Goal: Task Accomplishment & Management: Complete application form

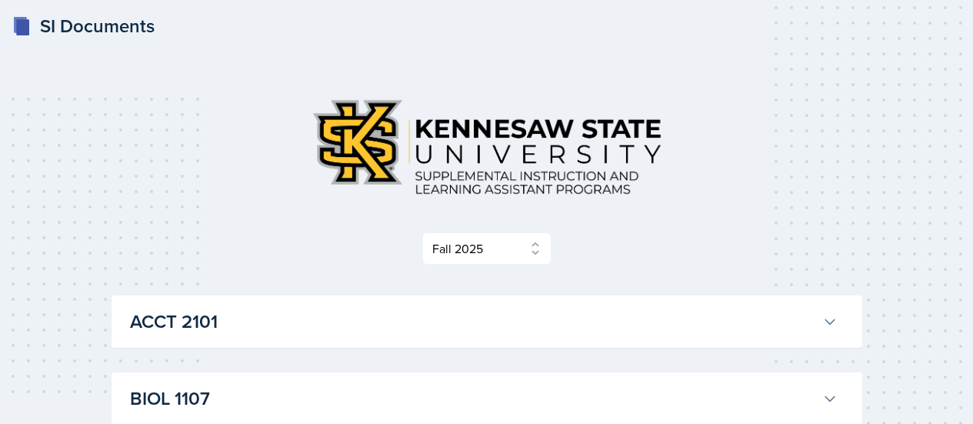
select select "2bed604d-1099-4043-b1bc-2365e8740244"
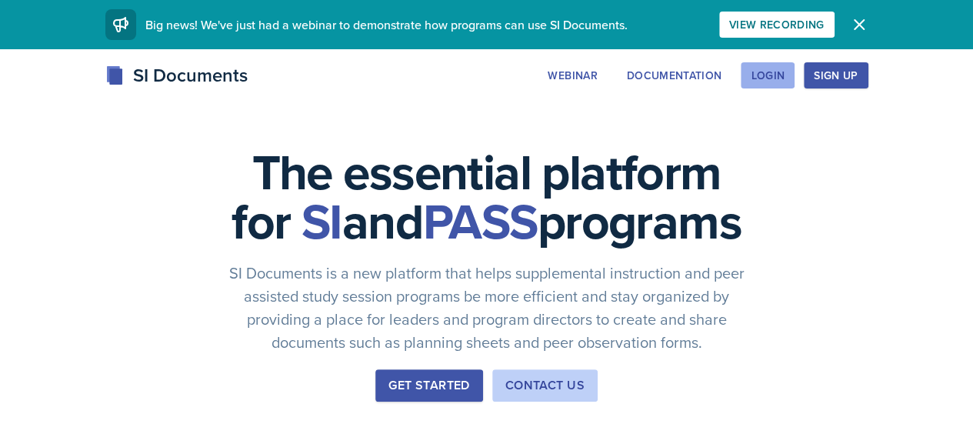
click at [795, 85] on button "Login" at bounding box center [768, 75] width 54 height 26
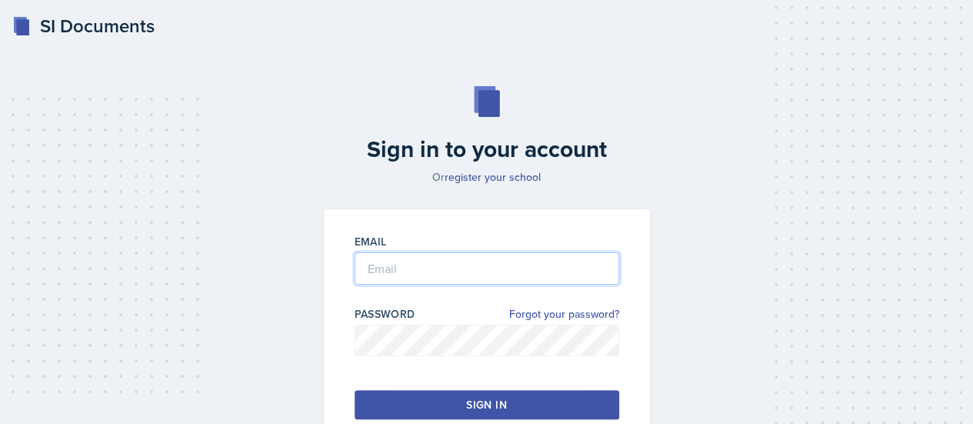
click at [505, 261] on input "email" at bounding box center [487, 268] width 265 height 32
type input "[EMAIL_ADDRESS][DOMAIN_NAME]"
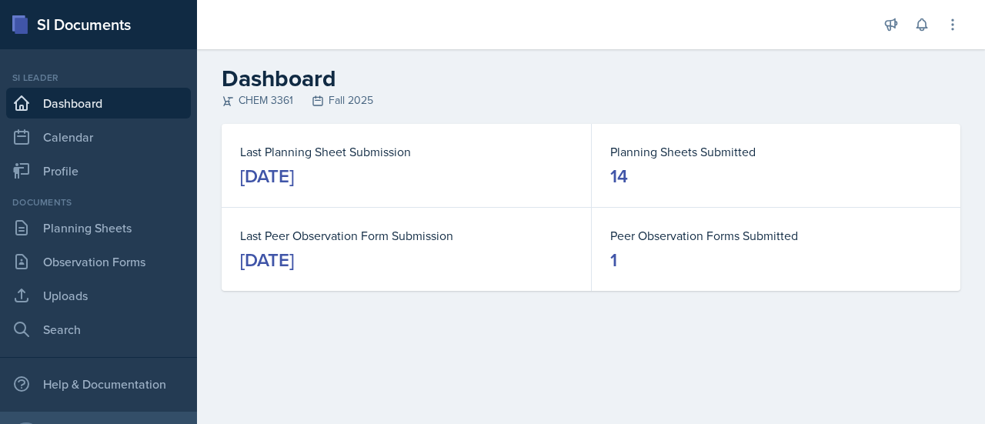
click at [222, 220] on div "Last Peer Observation Form Submission [DATE]" at bounding box center [406, 249] width 369 height 83
click at [77, 262] on link "Observation Forms" at bounding box center [98, 261] width 185 height 31
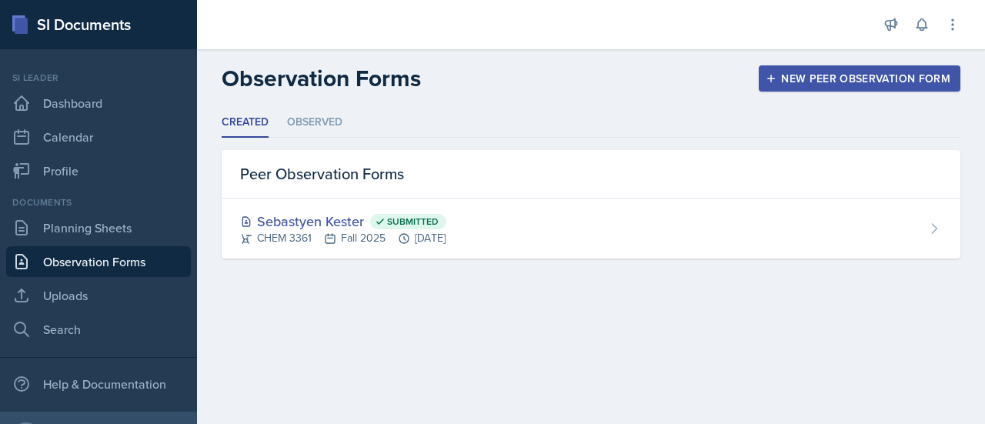
click at [792, 88] on button "New Peer Observation Form" at bounding box center [860, 78] width 202 height 26
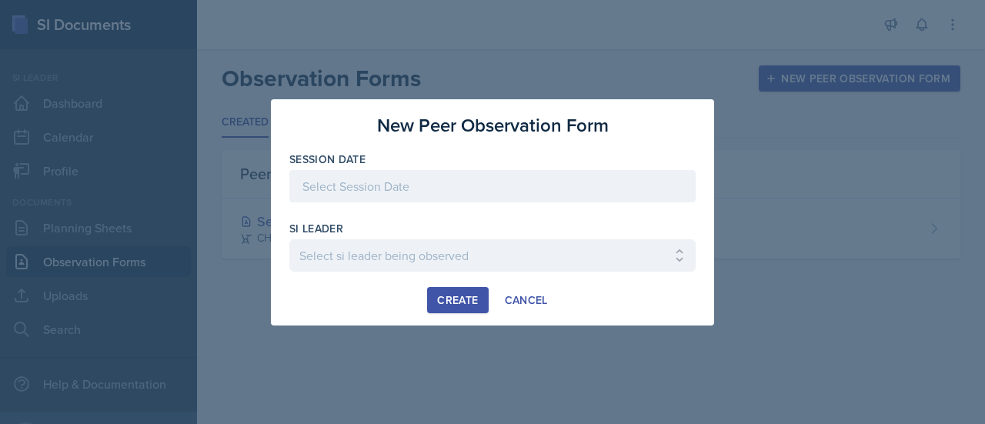
click at [481, 178] on div at bounding box center [492, 186] width 406 height 32
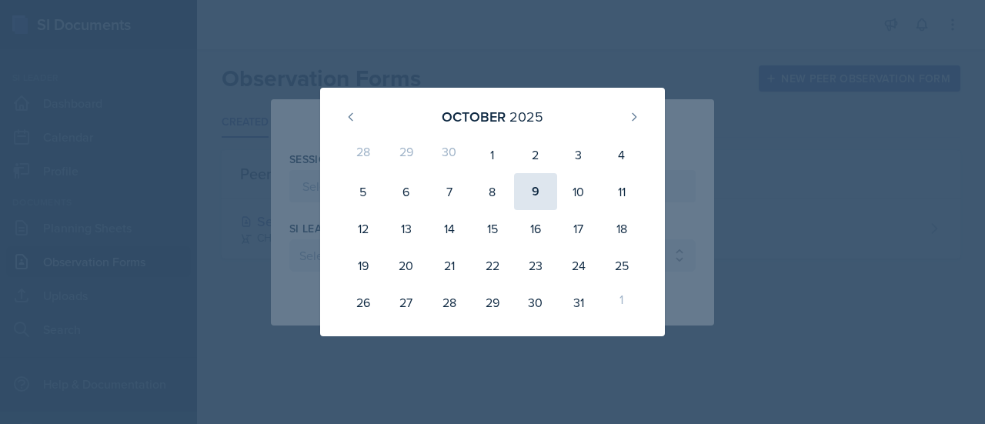
click at [545, 187] on div "9" at bounding box center [535, 191] width 43 height 37
type input "[DATE]"
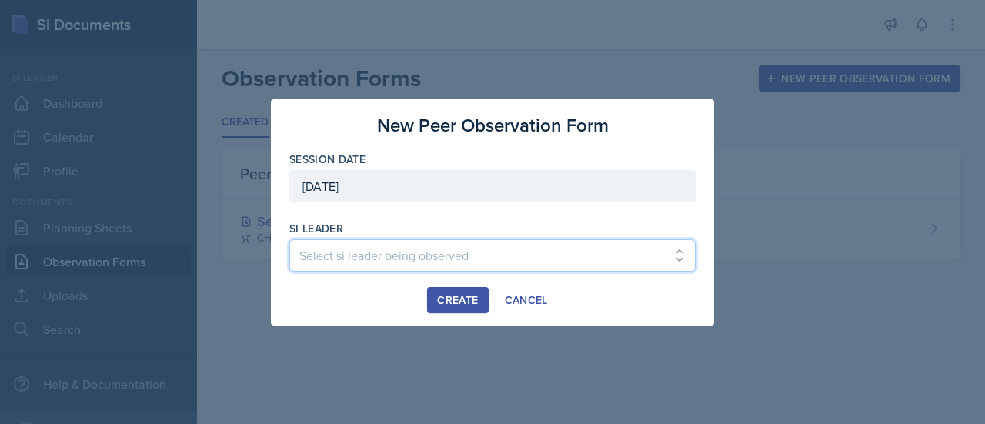
click at [464, 252] on select "Select si leader being observed [PERSON_NAME] / PSYC 2500 / The Phantoms of The…" at bounding box center [492, 255] width 406 height 32
select select "7e054701-8f44-4c7d-9d41-495348d8c59e"
click at [289, 239] on select "Select si leader being observed [PERSON_NAME] / PSYC 2500 / The Phantoms of The…" at bounding box center [492, 255] width 406 height 32
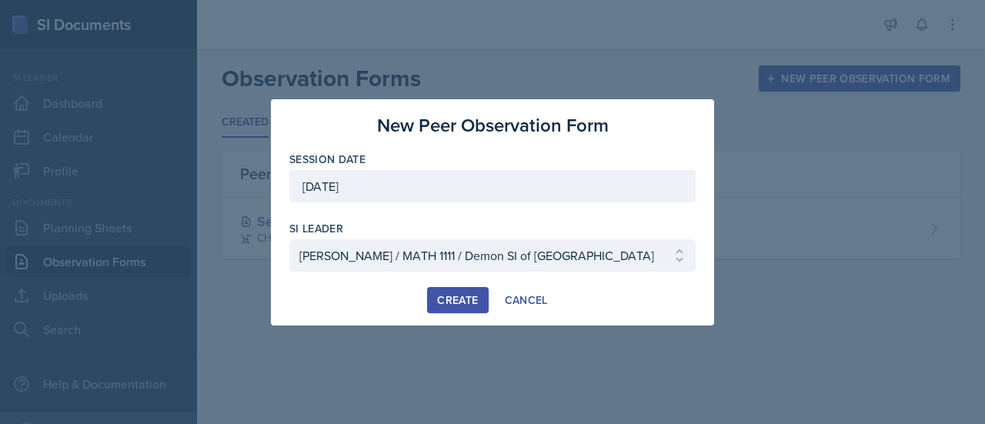
click at [448, 295] on div "Create" at bounding box center [457, 300] width 41 height 12
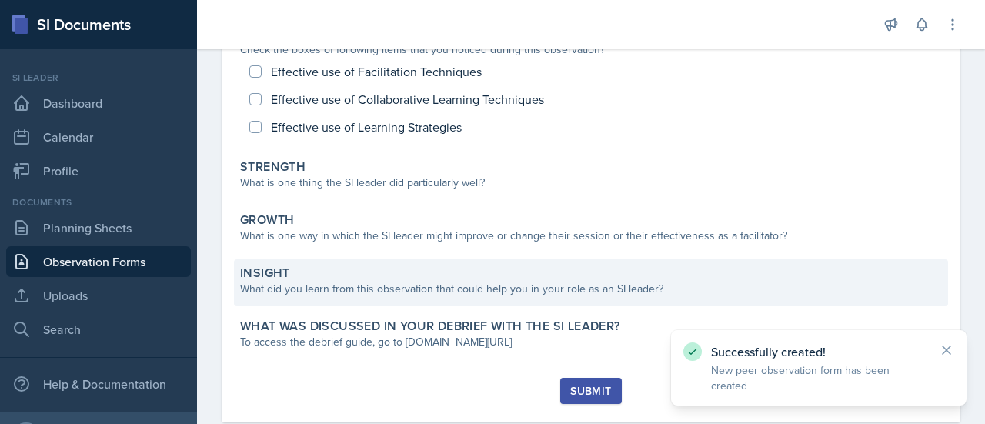
scroll to position [209, 0]
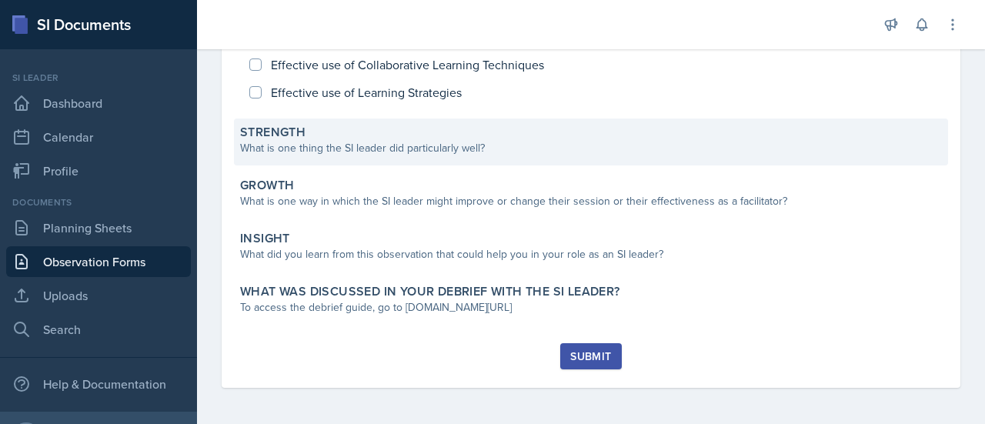
click at [414, 140] on div "What is one thing the SI leader did particularly well?" at bounding box center [591, 148] width 702 height 16
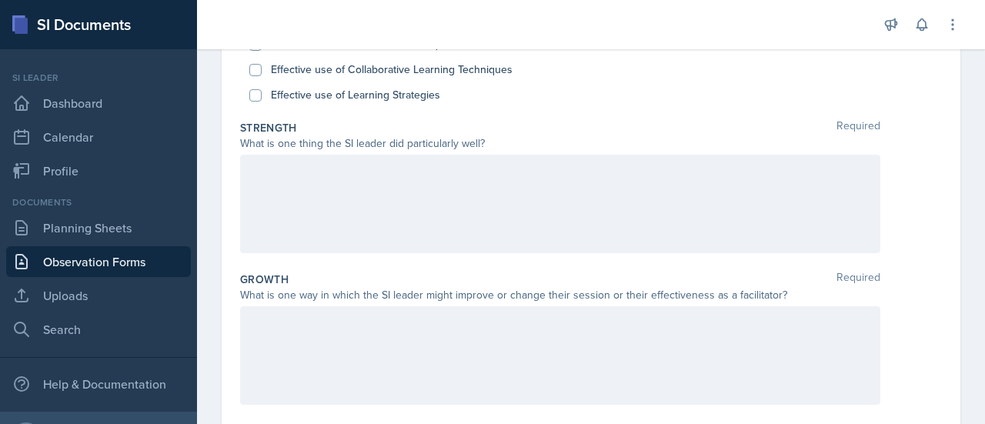
click at [361, 190] on div at bounding box center [560, 204] width 640 height 98
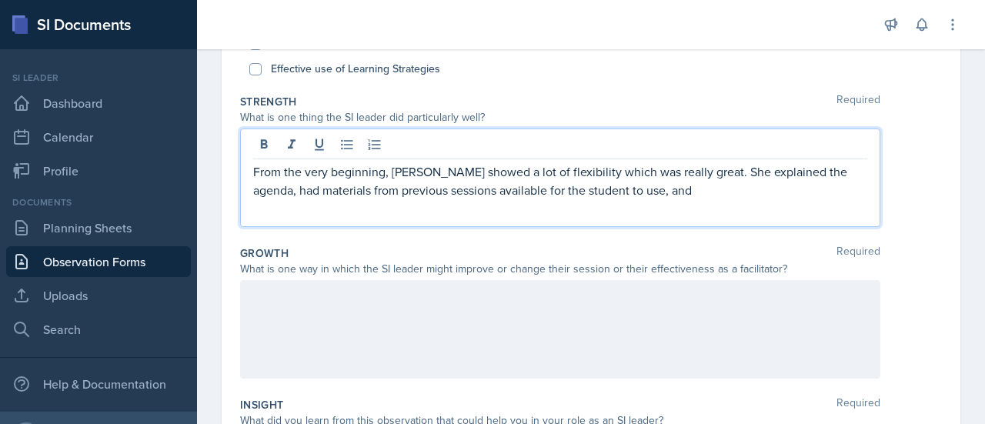
click at [711, 170] on p "From the very beginning, [PERSON_NAME] showed a lot of flexibility which was re…" at bounding box center [560, 180] width 614 height 37
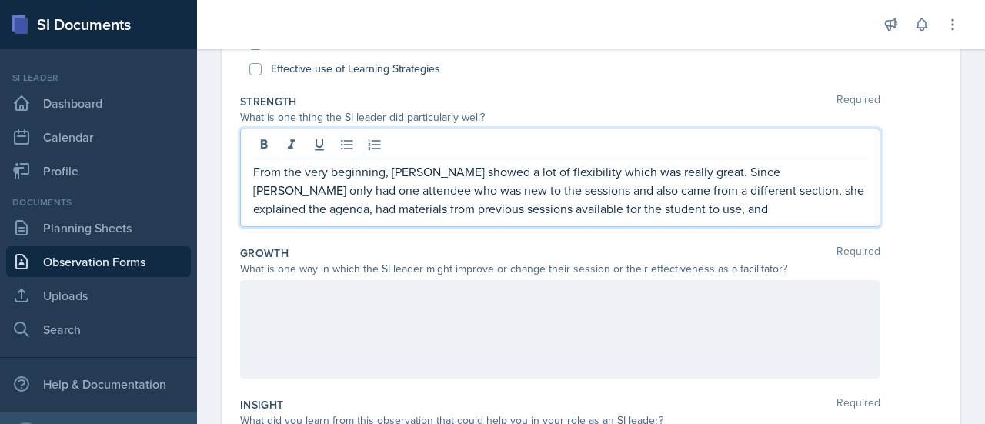
click at [660, 194] on p "From the very beginning, [PERSON_NAME] showed a lot of flexibility which was re…" at bounding box center [560, 189] width 614 height 55
click at [660, 209] on p "From the very beginning, [PERSON_NAME] showed a lot of flexibility which was re…" at bounding box center [560, 189] width 614 height 55
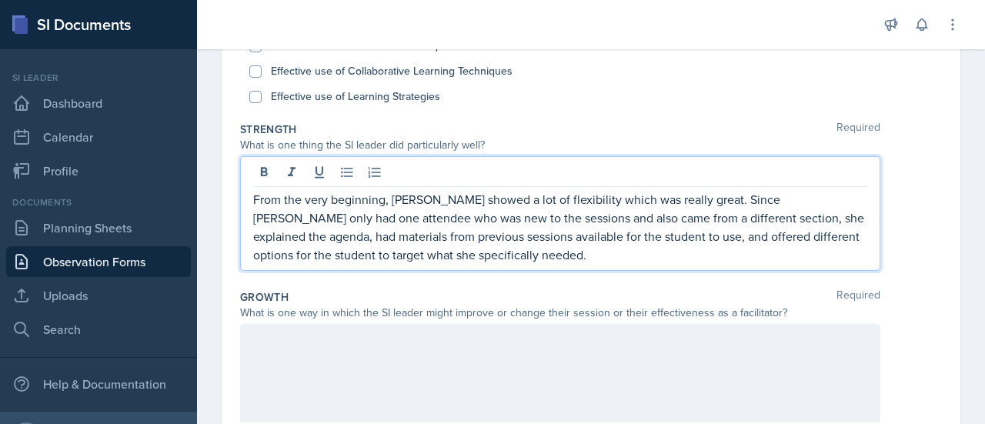
scroll to position [166, 0]
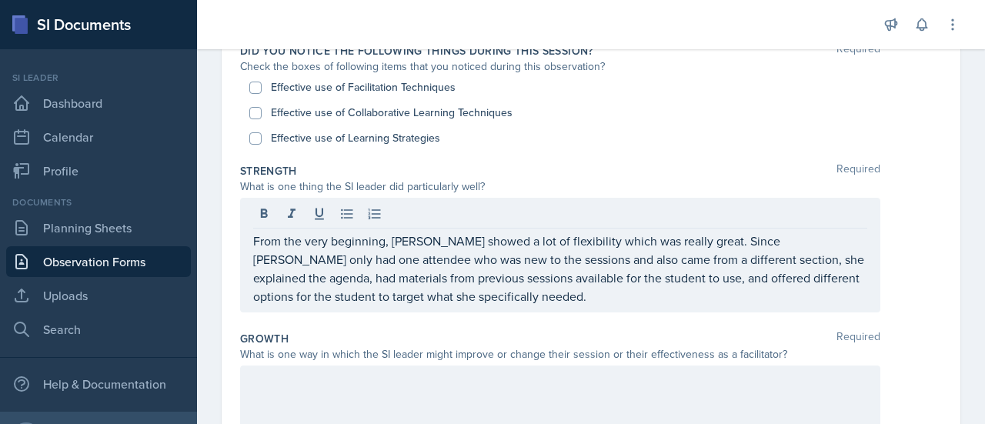
click at [349, 81] on label "Effective use of Facilitation Techniques" at bounding box center [363, 87] width 185 height 16
click at [262, 82] on input "Effective use of Facilitation Techniques" at bounding box center [255, 88] width 12 height 12
checkbox input "true"
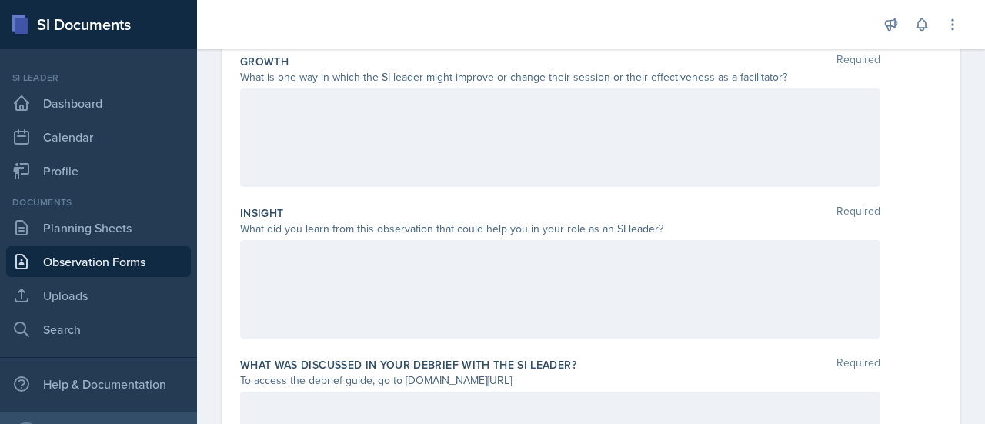
scroll to position [424, 0]
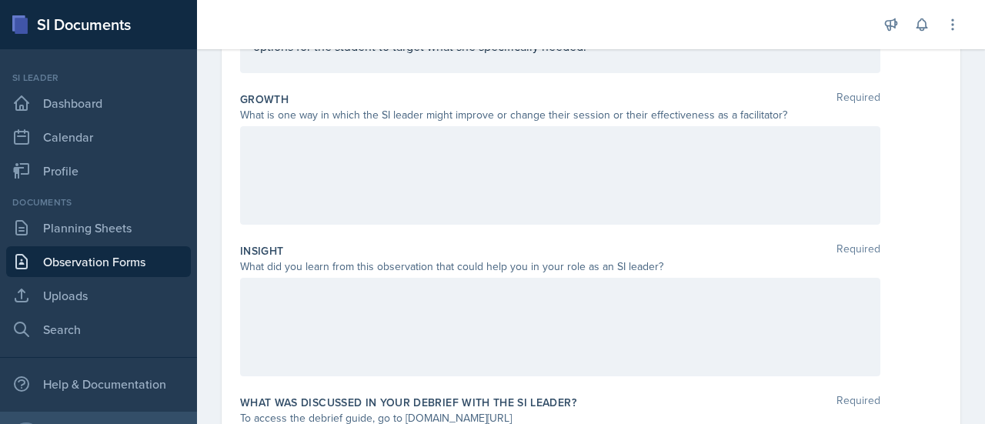
click at [443, 175] on div at bounding box center [560, 175] width 640 height 98
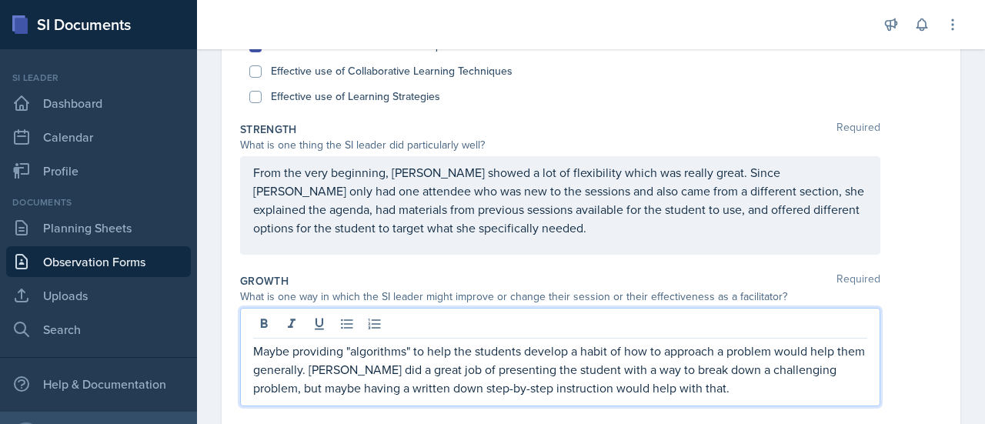
scroll to position [166, 0]
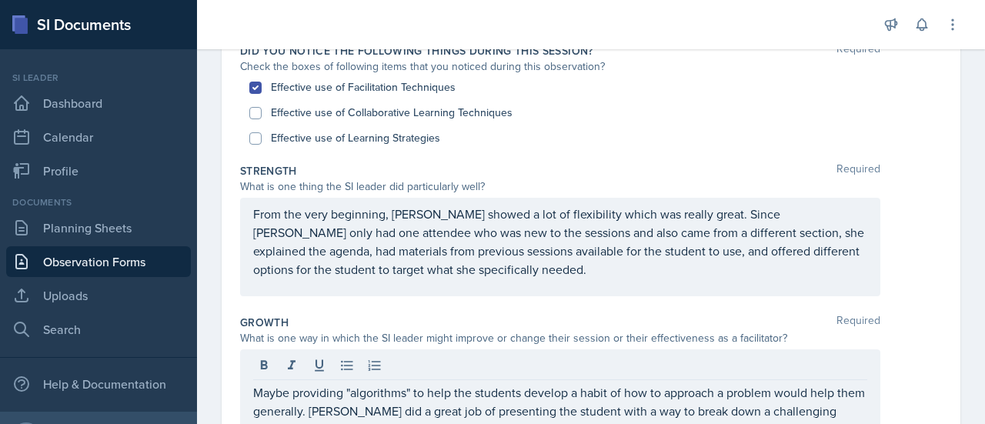
click at [405, 138] on label "Effective use of Learning Strategies" at bounding box center [355, 138] width 169 height 16
click at [262, 138] on input "Effective use of Learning Strategies" at bounding box center [255, 138] width 12 height 12
checkbox input "true"
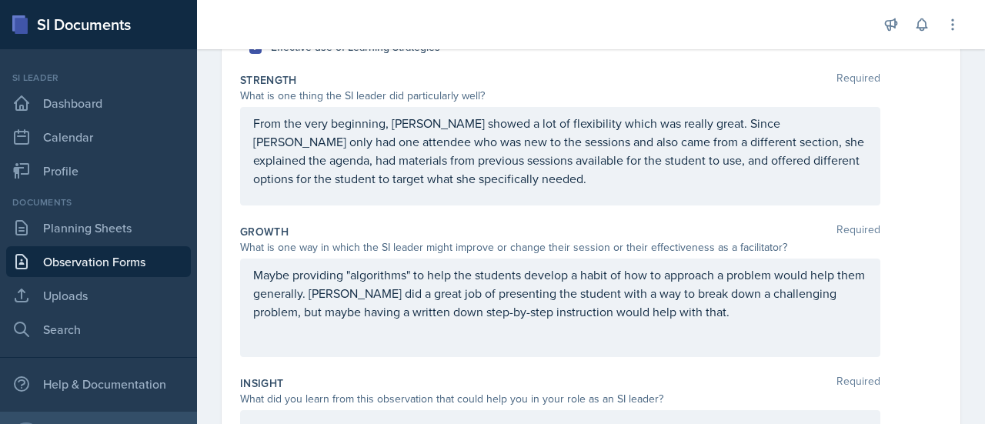
scroll to position [283, 0]
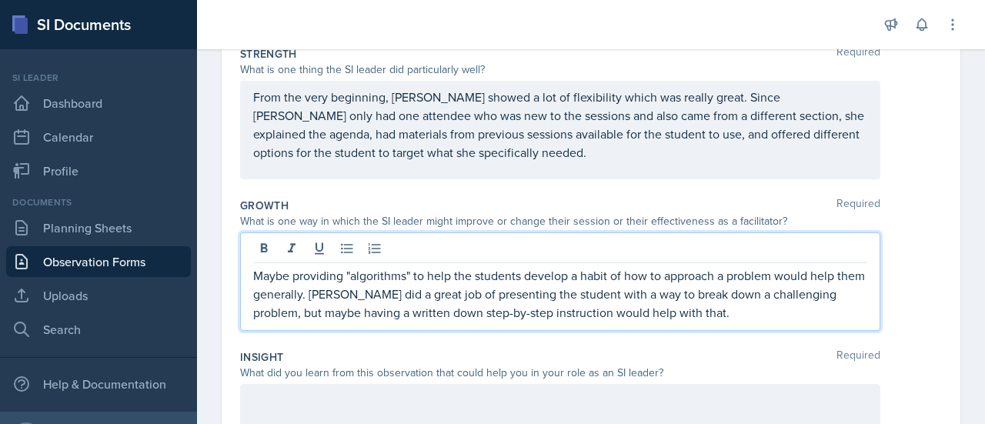
click at [769, 312] on p "Maybe providing "algorithms" to help the students develop a habit of how to app…" at bounding box center [560, 293] width 614 height 55
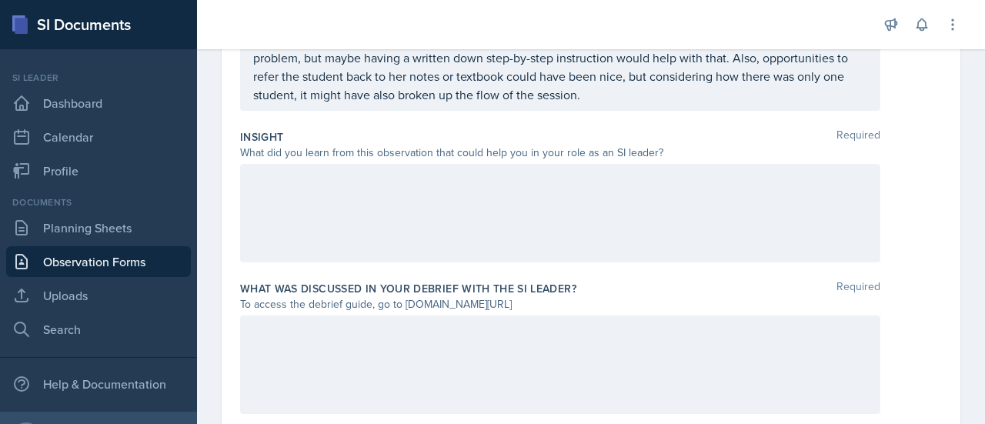
click at [575, 268] on div "Insight Required What did you learn from this observation that could help you i…" at bounding box center [591, 199] width 702 height 152
click at [576, 246] on div at bounding box center [560, 213] width 640 height 98
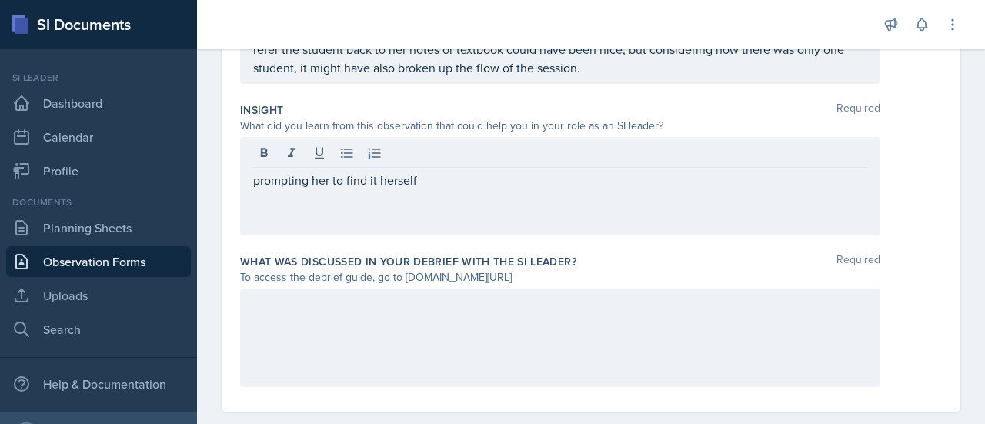
click at [562, 329] on div at bounding box center [560, 337] width 640 height 98
